Goal: Task Accomplishment & Management: Use online tool/utility

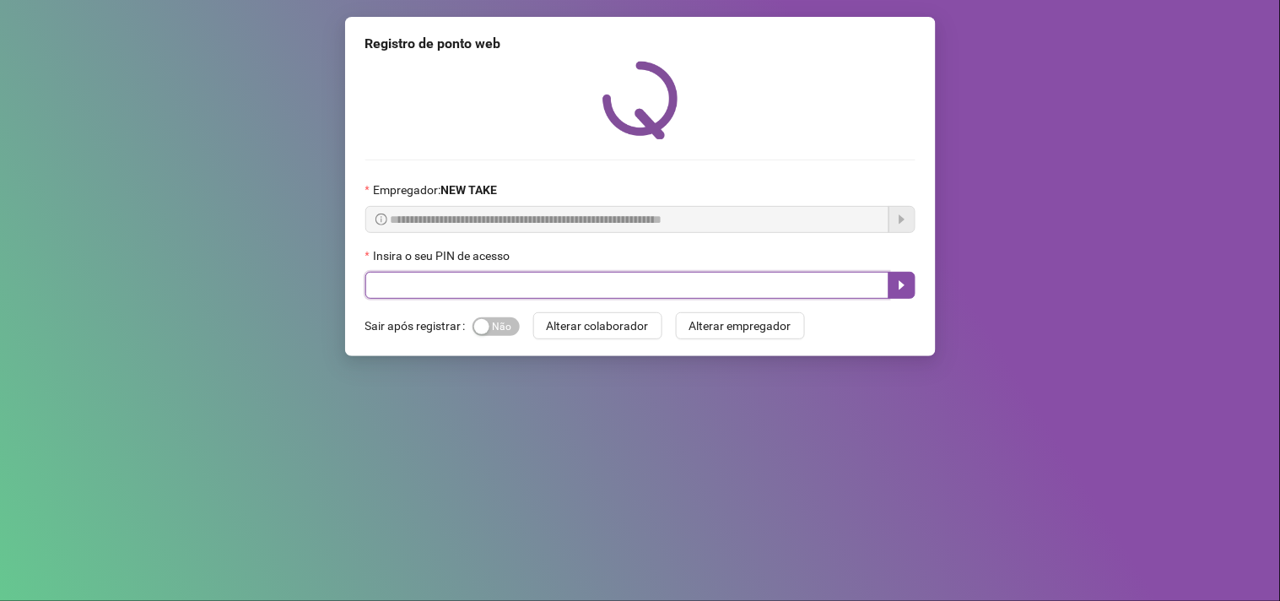
click at [414, 292] on input "text" at bounding box center [627, 285] width 524 height 27
type input "*****"
click at [901, 283] on icon "caret-right" at bounding box center [901, 284] width 13 height 13
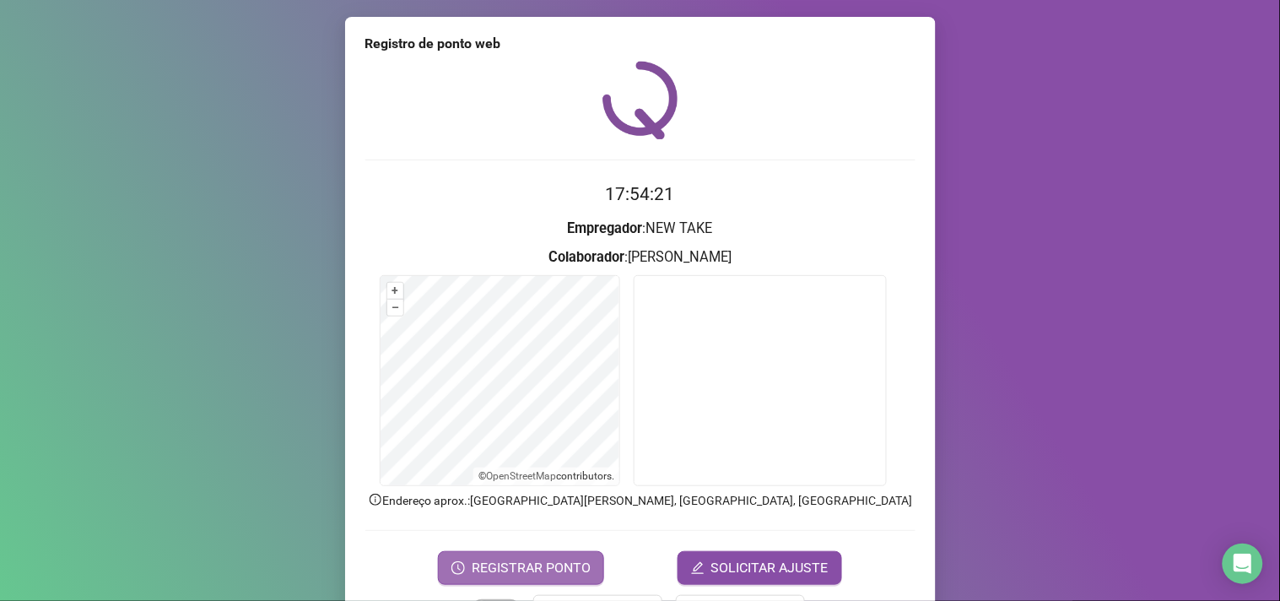
click at [516, 569] on span "REGISTRAR PONTO" at bounding box center [531, 568] width 119 height 20
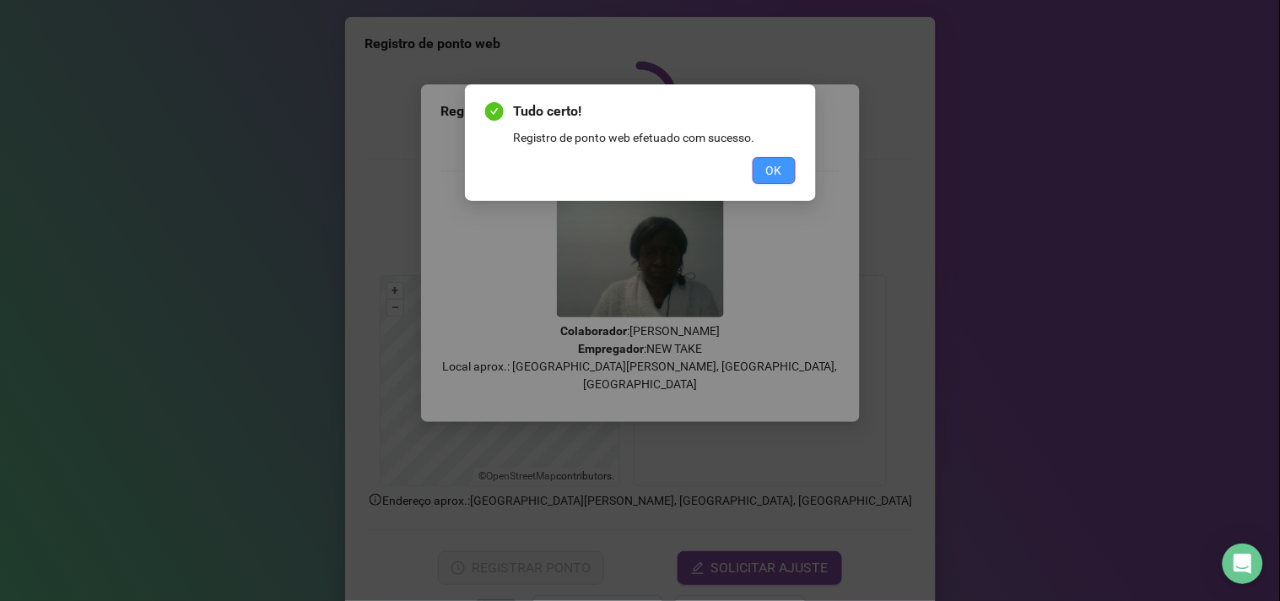
click at [785, 170] on button "OK" at bounding box center [773, 170] width 43 height 27
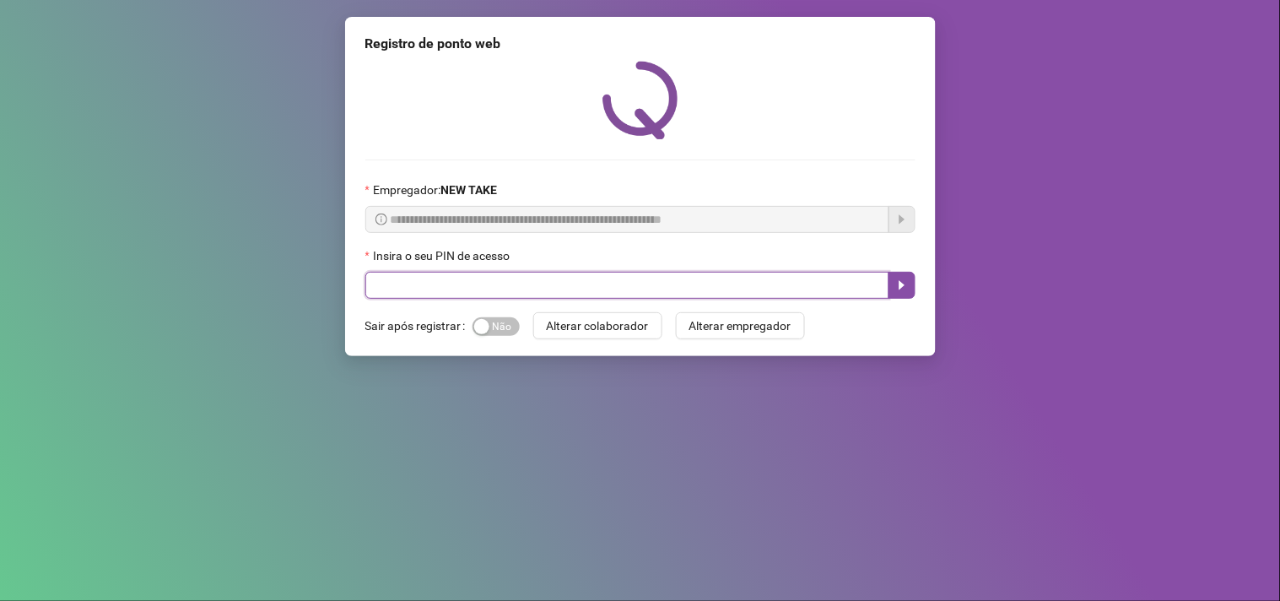
click at [561, 280] on input "text" at bounding box center [627, 285] width 524 height 27
type input "*****"
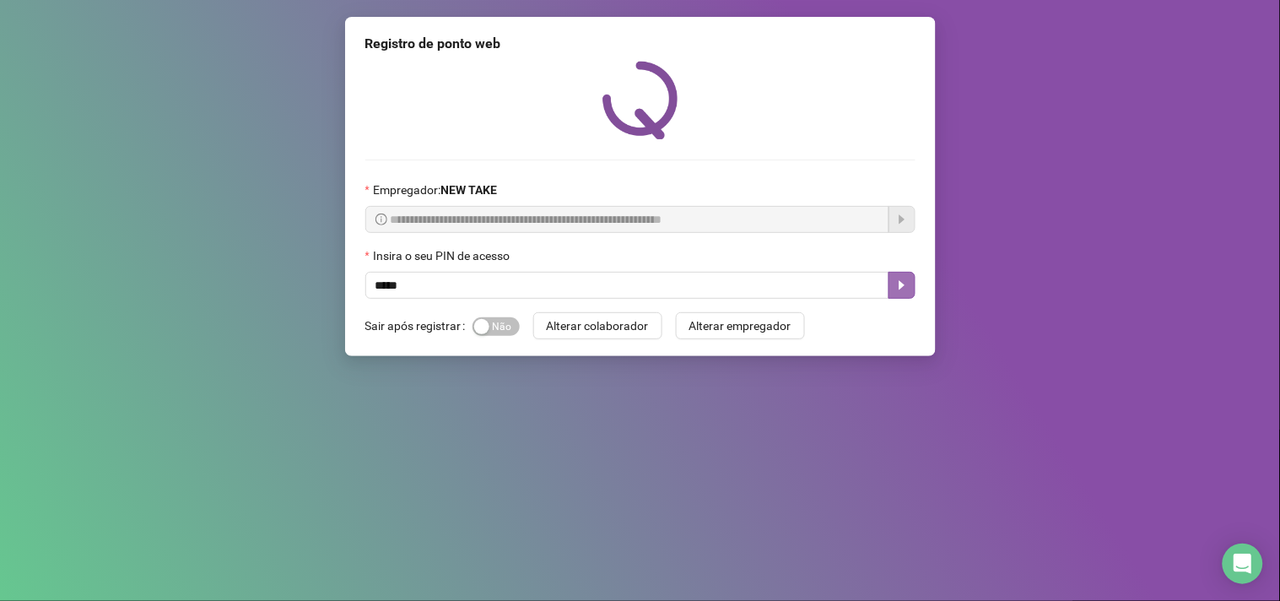
click at [909, 284] on button "button" at bounding box center [901, 285] width 27 height 27
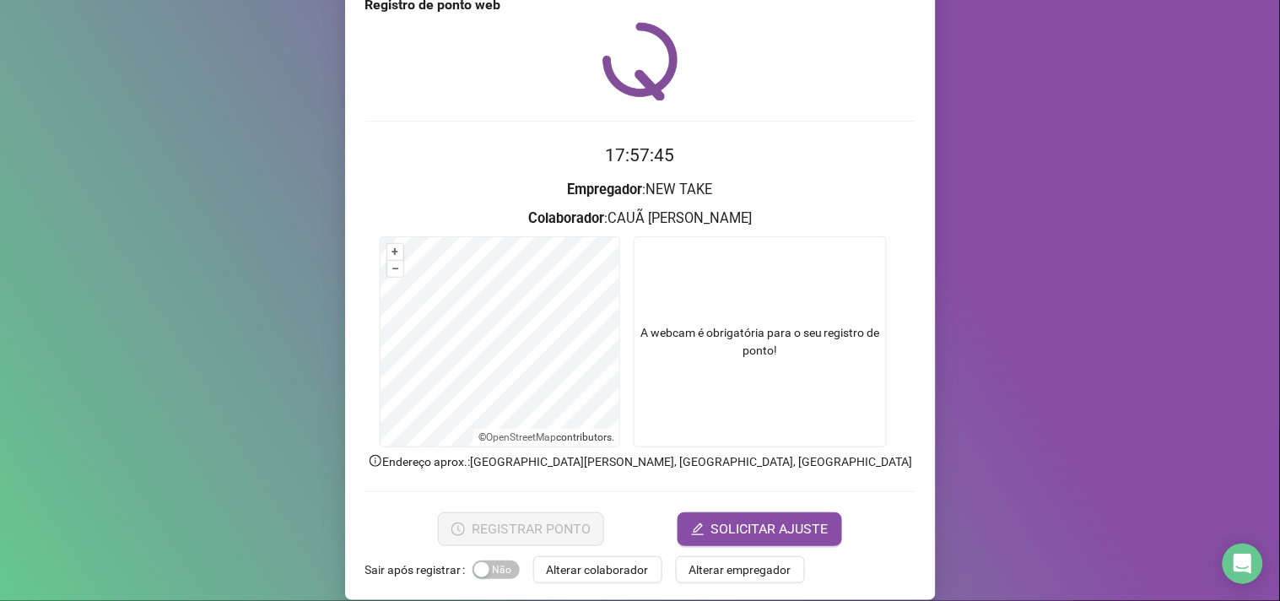
scroll to position [57, 0]
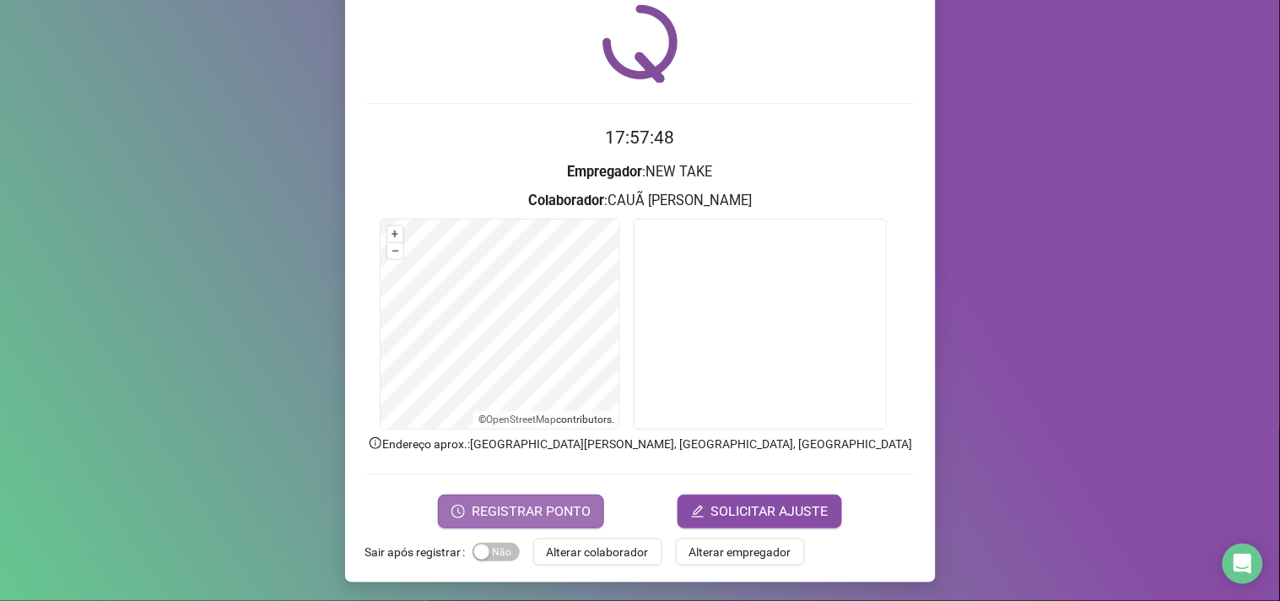
click at [563, 504] on span "REGISTRAR PONTO" at bounding box center [531, 511] width 119 height 20
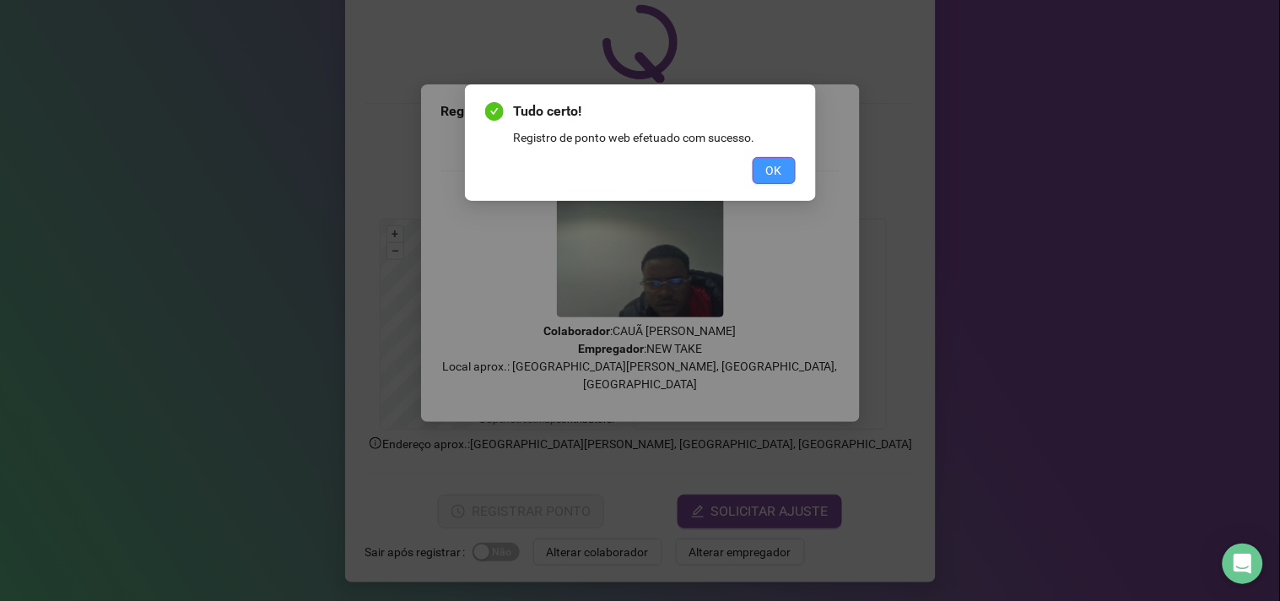
click at [774, 177] on span "OK" at bounding box center [774, 170] width 16 height 19
